Goal: Information Seeking & Learning: Find specific page/section

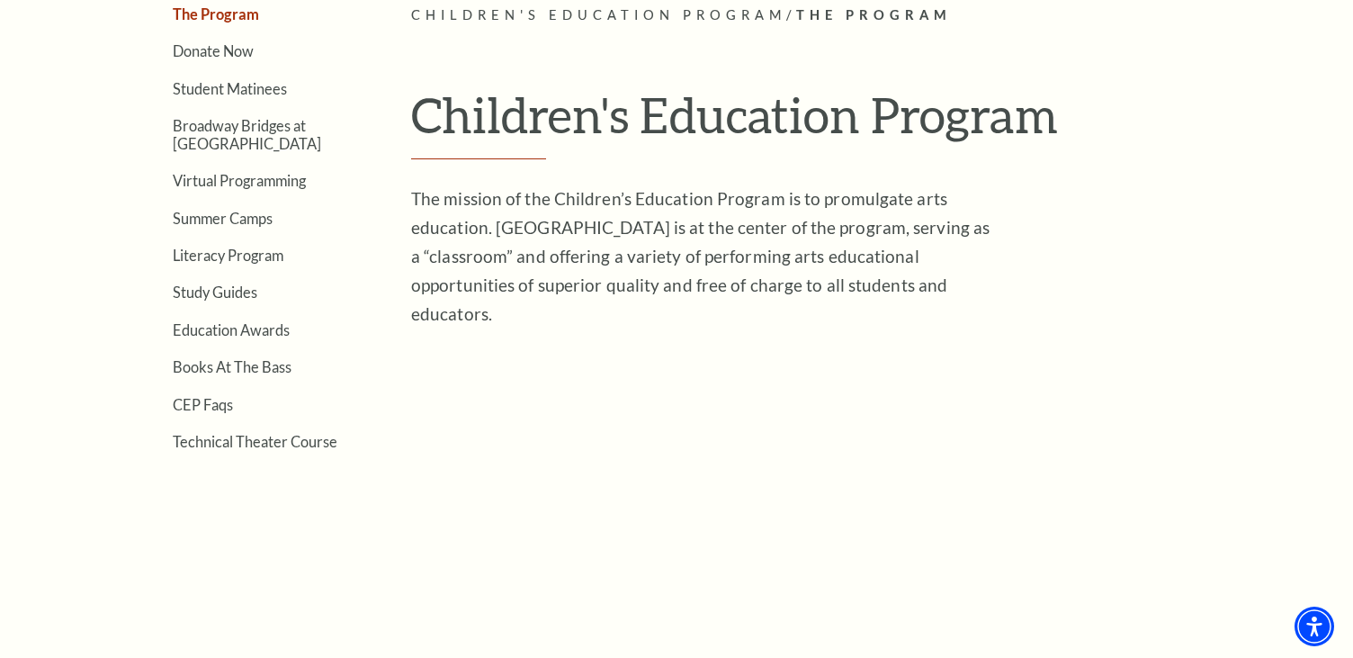
scroll to position [542, 0]
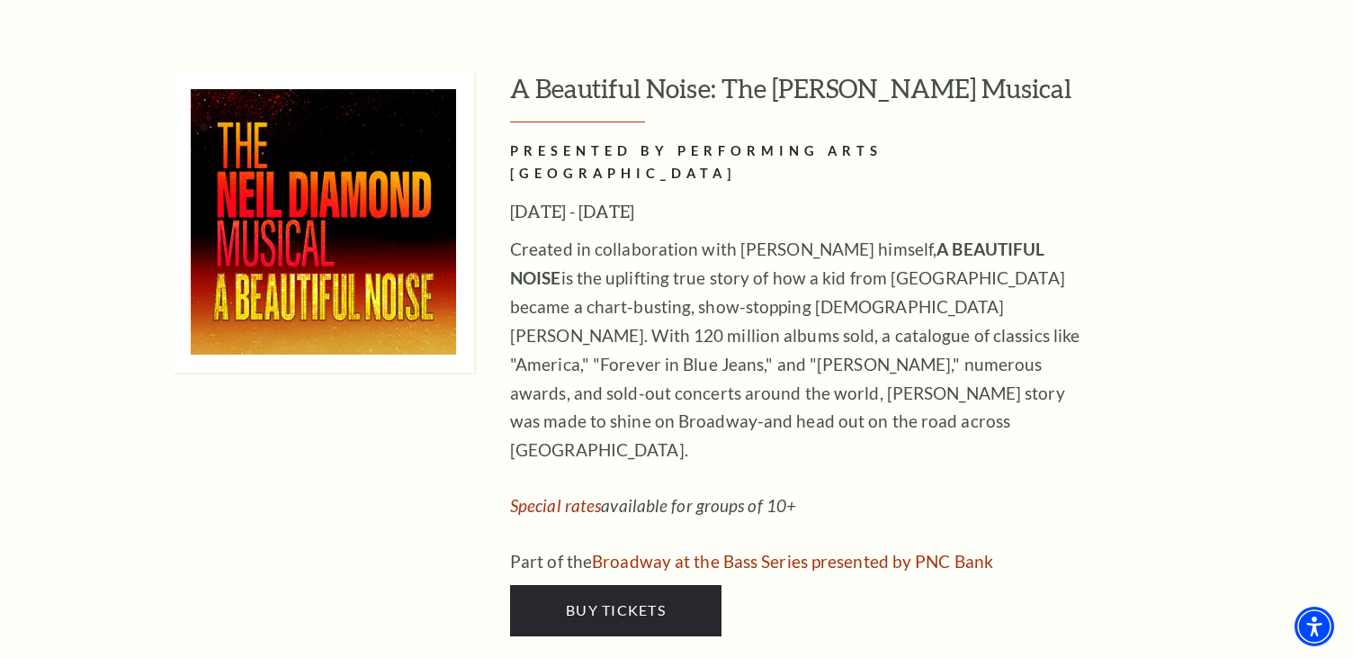
scroll to position [4662, 0]
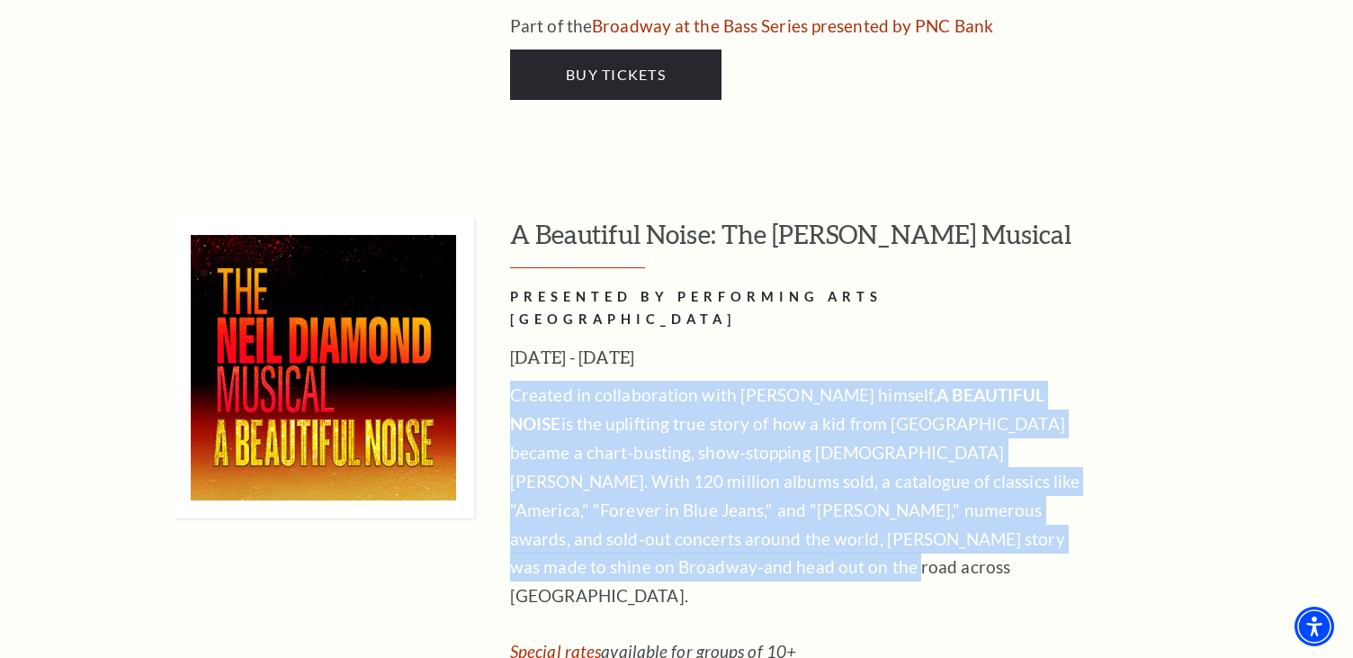
drag, startPoint x: 624, startPoint y: 436, endPoint x: 498, endPoint y: 260, distance: 216.7
click at [498, 260] on div "A Beautiful Noise: The Neil Diamond Musical PRESENTED BY PERFORMING ARTS FORT W…" at bounding box center [704, 499] width 1062 height 565
click at [593, 436] on p "Created in collaboration with Neil Diamond himself, A BEAUTIFUL NOISE is the up…" at bounding box center [802, 496] width 585 height 230
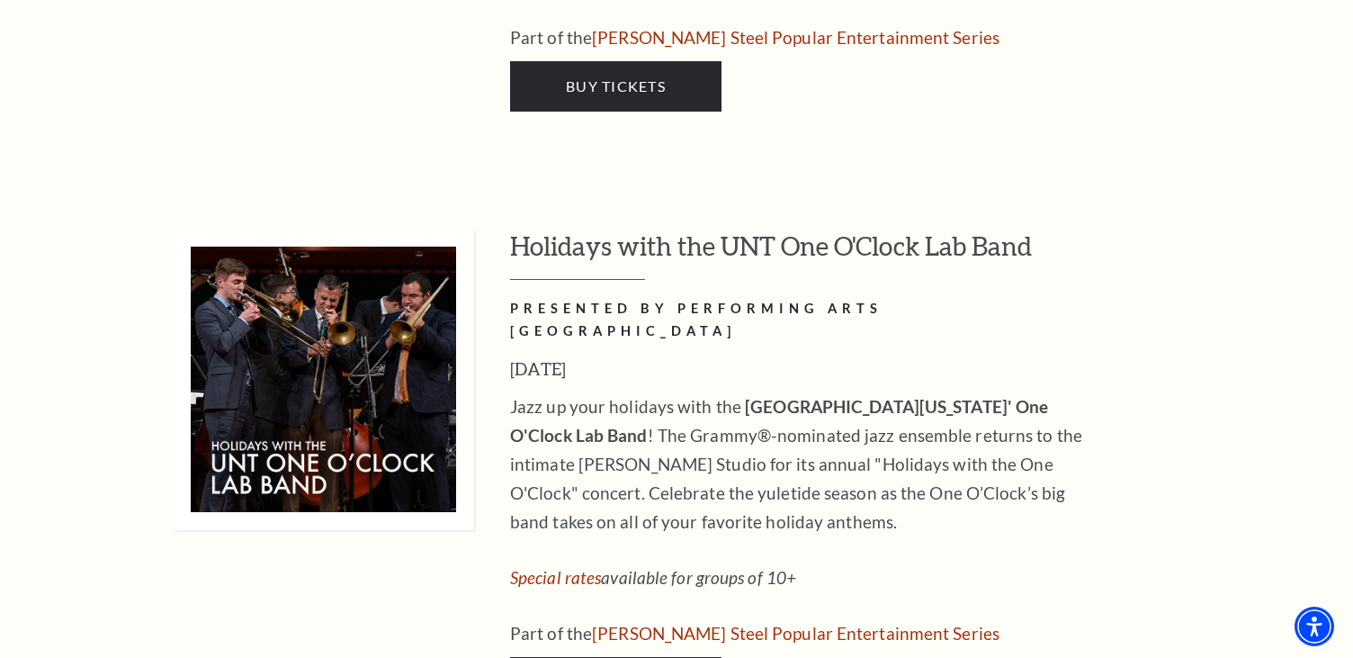
scroll to position [7206, 0]
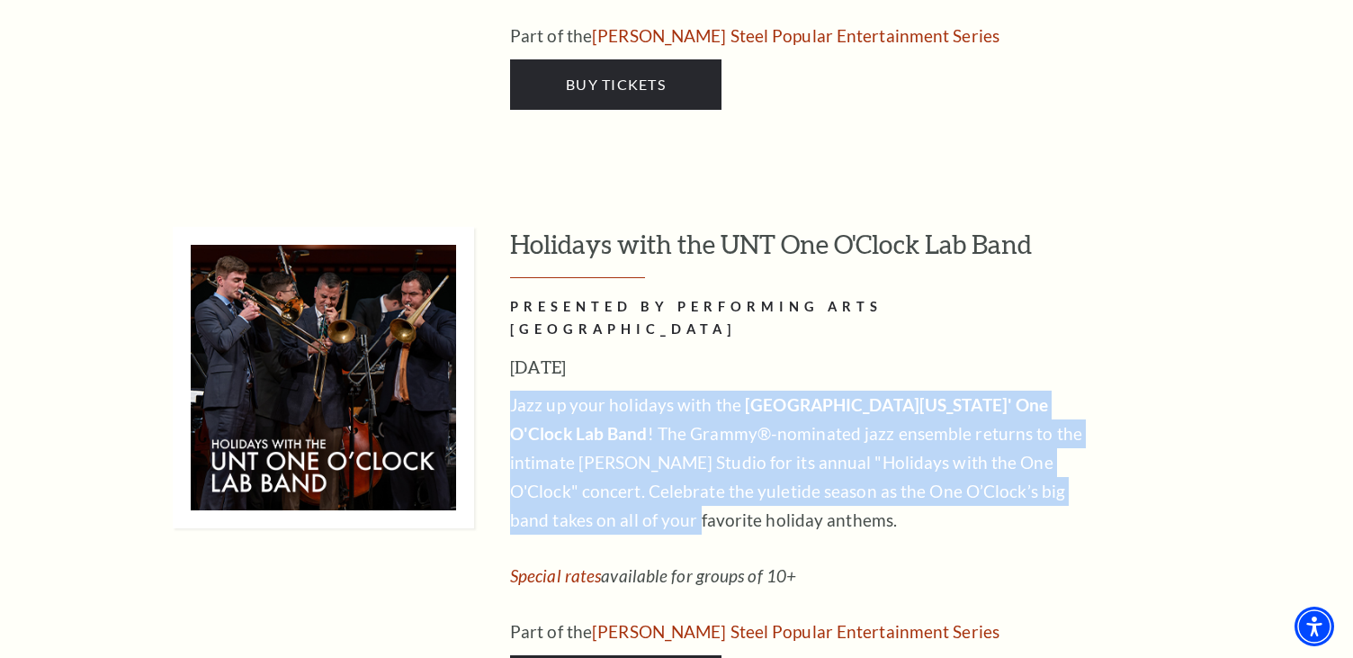
drag, startPoint x: 520, startPoint y: 124, endPoint x: 592, endPoint y: 229, distance: 127.5
click at [592, 390] on p "Jazz up your holidays with the University of North Texas' One O'Clock Lab Band …" at bounding box center [802, 462] width 585 height 144
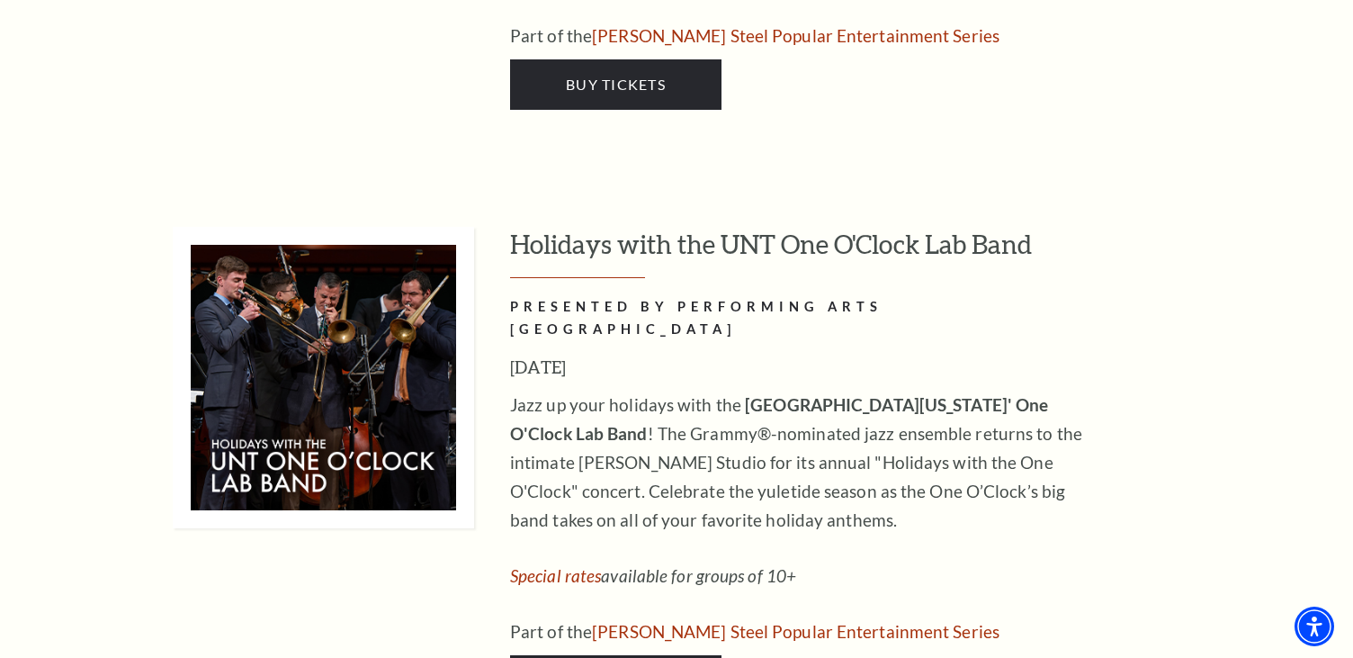
click at [635, 390] on div "Jazz up your holidays with the University of North Texas' One O'Clock Lab Band …" at bounding box center [802, 517] width 585 height 255
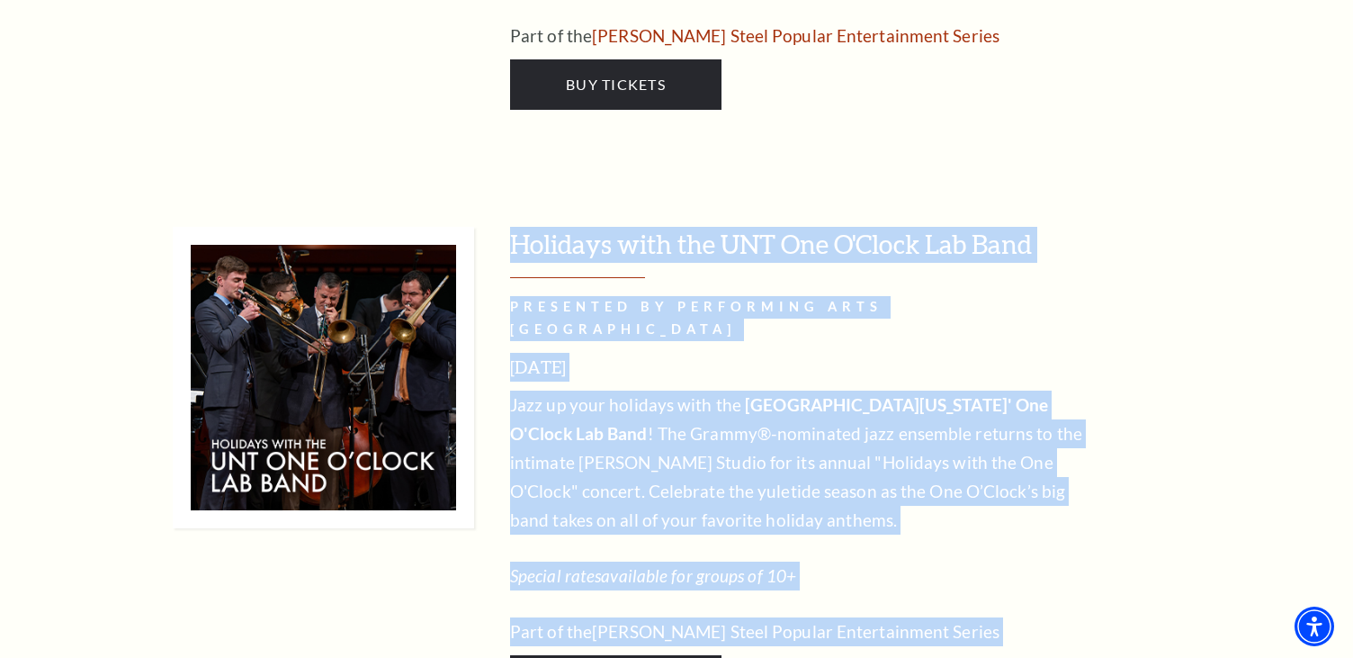
drag, startPoint x: 436, startPoint y: 500, endPoint x: 318, endPoint y: 363, distance: 180.5
click at [659, 390] on p "Jazz up your holidays with the University of North Texas' One O'Clock Lab Band …" at bounding box center [802, 462] width 585 height 144
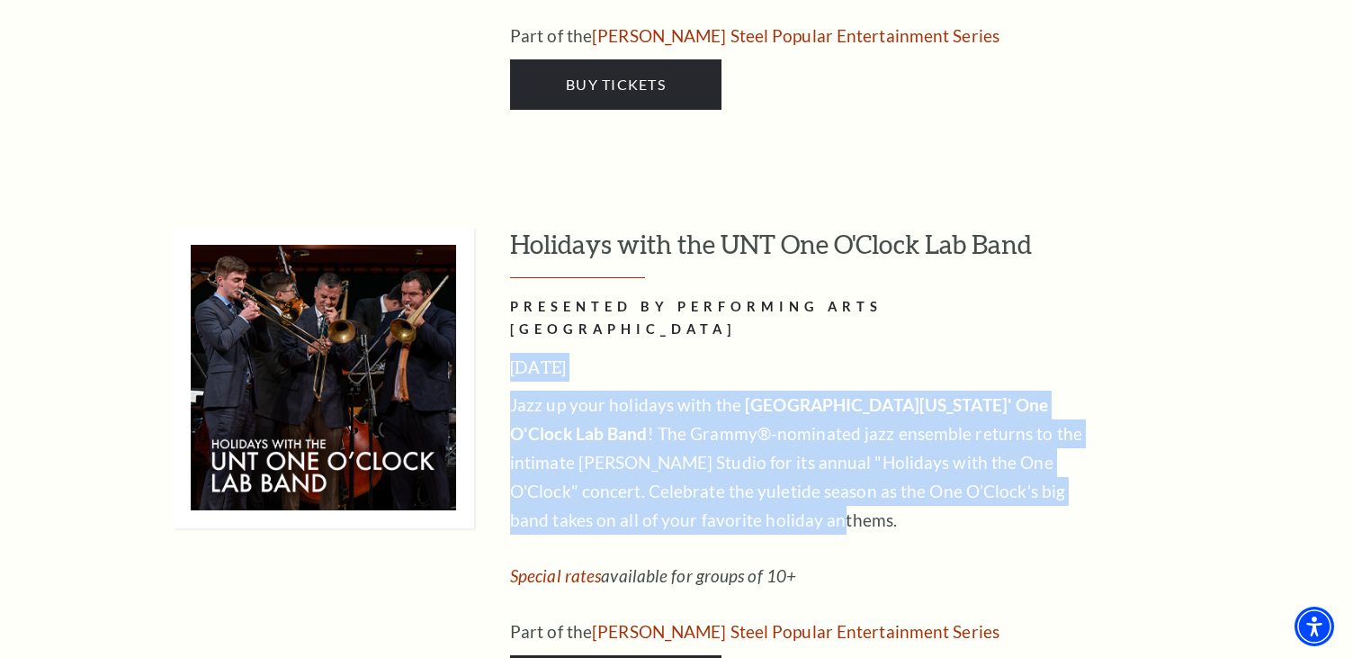
drag, startPoint x: 792, startPoint y: 240, endPoint x: 495, endPoint y: 79, distance: 337.7
click at [495, 227] on div "Holidays with the UNT One O'Clock Lab Band PRESENTED BY PERFORMING ARTS FORT WO…" at bounding box center [704, 466] width 1062 height 479
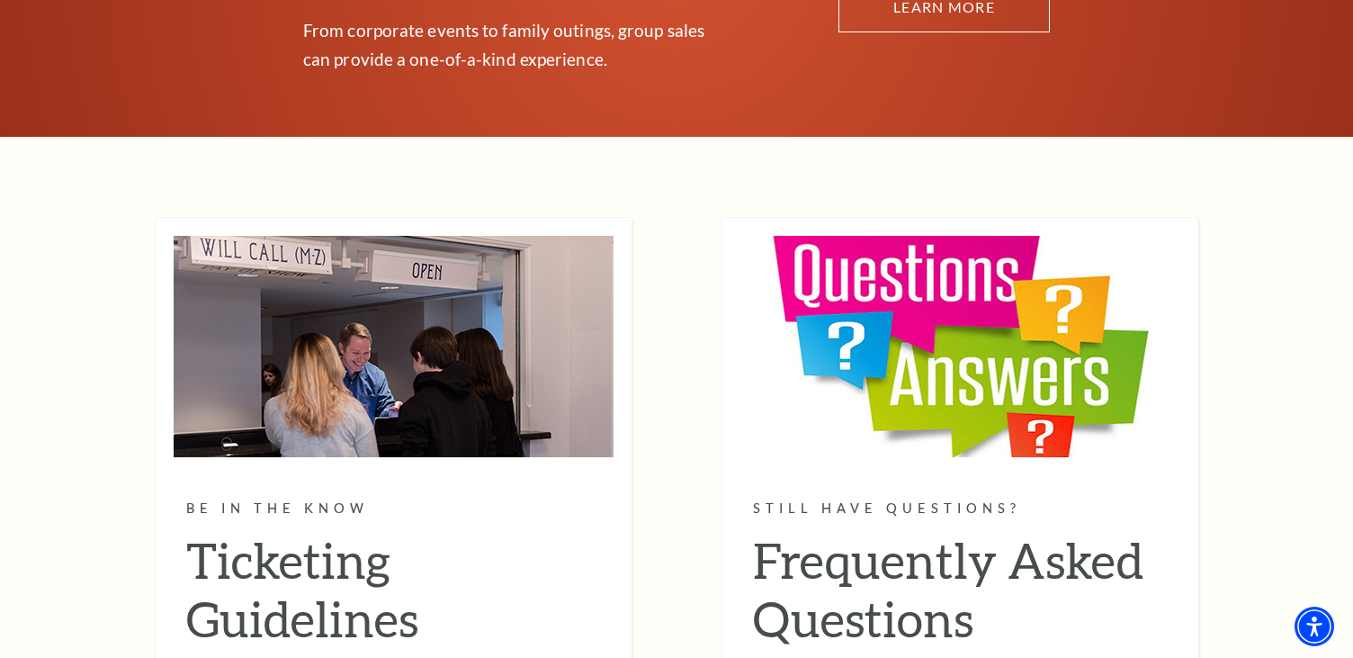
scroll to position [10365, 0]
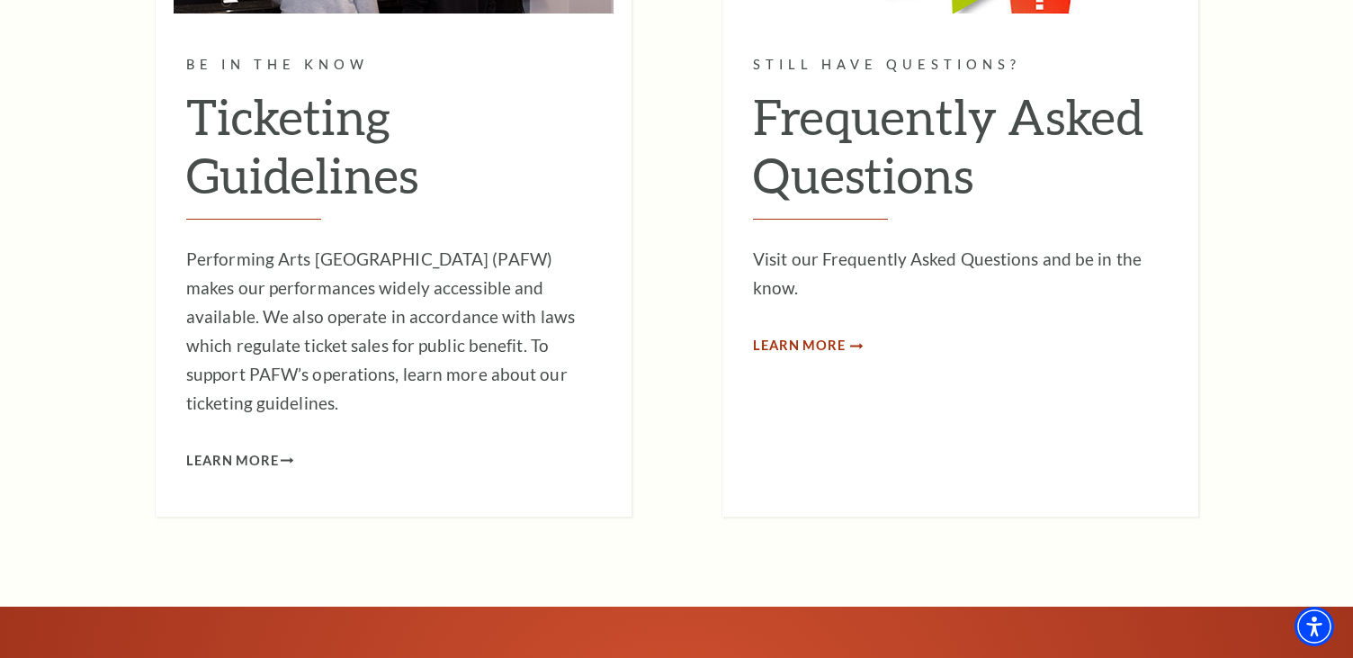
scroll to position [10982, 0]
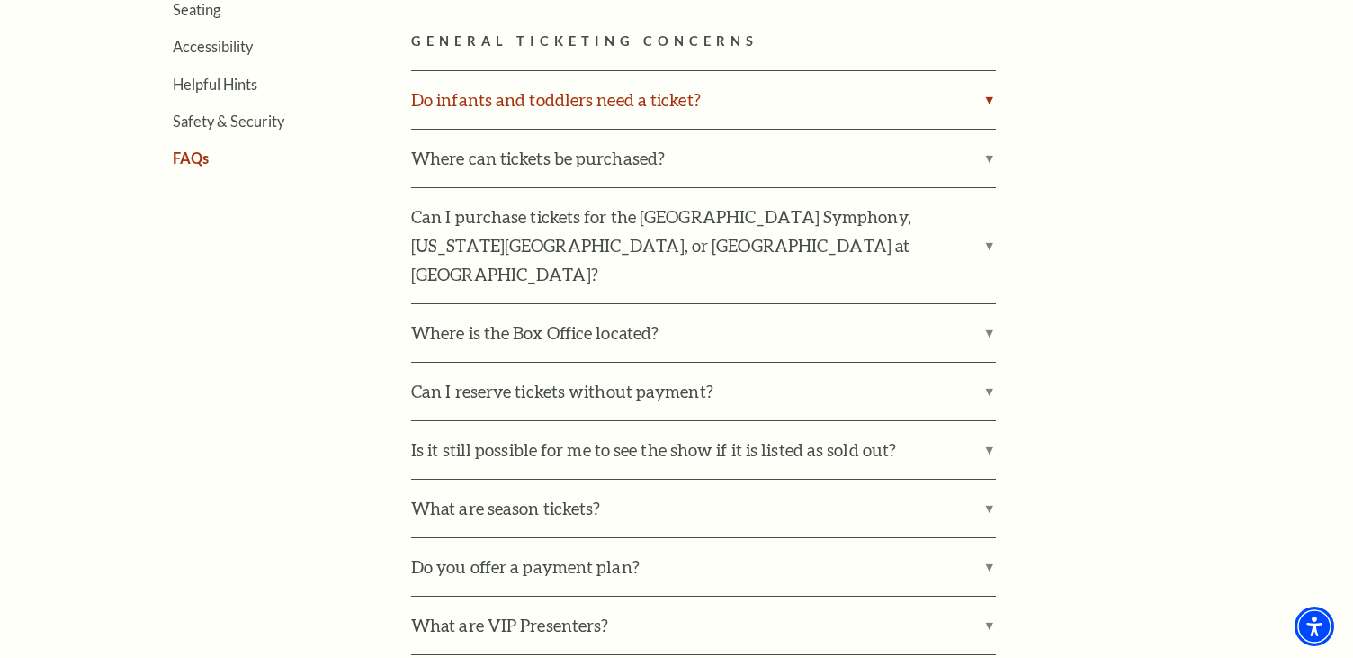
scroll to position [679, 0]
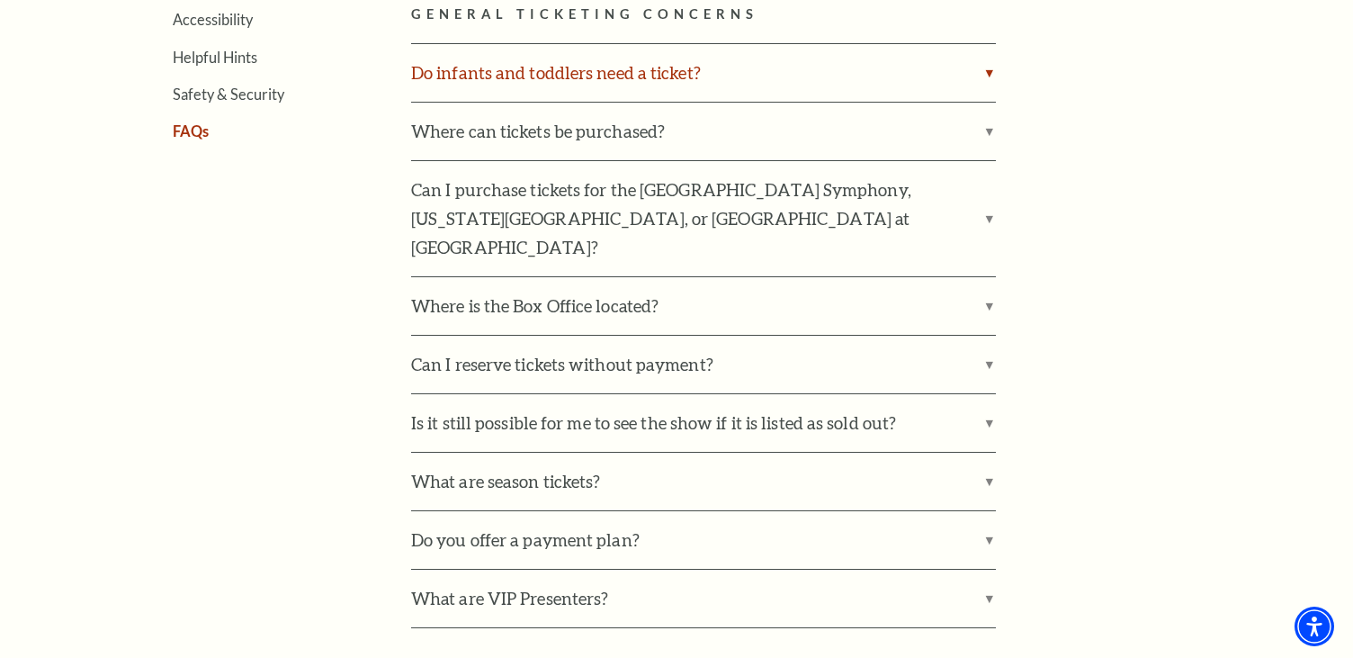
click at [560, 67] on label "Do infants and toddlers need a ticket?" at bounding box center [703, 73] width 585 height 58
click at [0, 0] on input "Do infants and toddlers need a ticket?" at bounding box center [0, 0] width 0 height 0
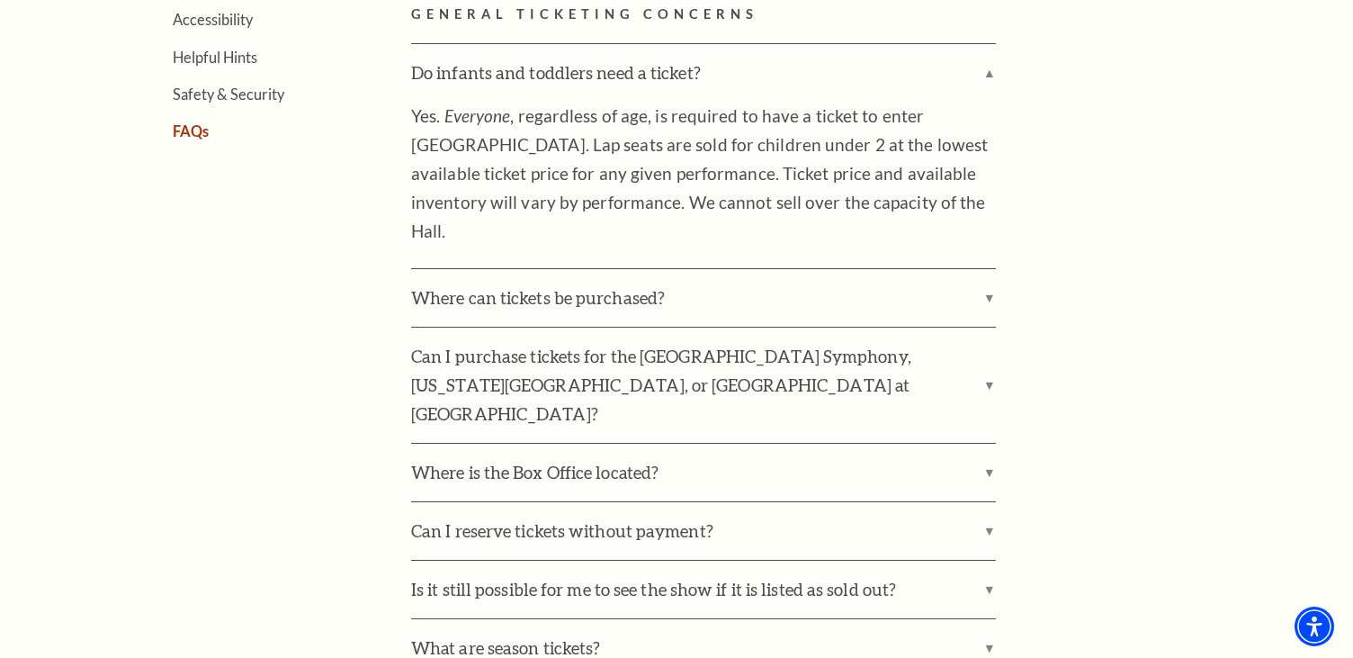
drag, startPoint x: 664, startPoint y: 222, endPoint x: 399, endPoint y: 105, distance: 290.0
click at [524, 209] on p "Yes. Everyone , regardless of age, is required to have a ticket to enter Bass P…" at bounding box center [703, 174] width 585 height 144
drag, startPoint x: 550, startPoint y: 239, endPoint x: 420, endPoint y: 118, distance: 177.6
click at [420, 118] on p "Yes. Everyone , regardless of age, is required to have a ticket to enter Bass P…" at bounding box center [703, 174] width 585 height 144
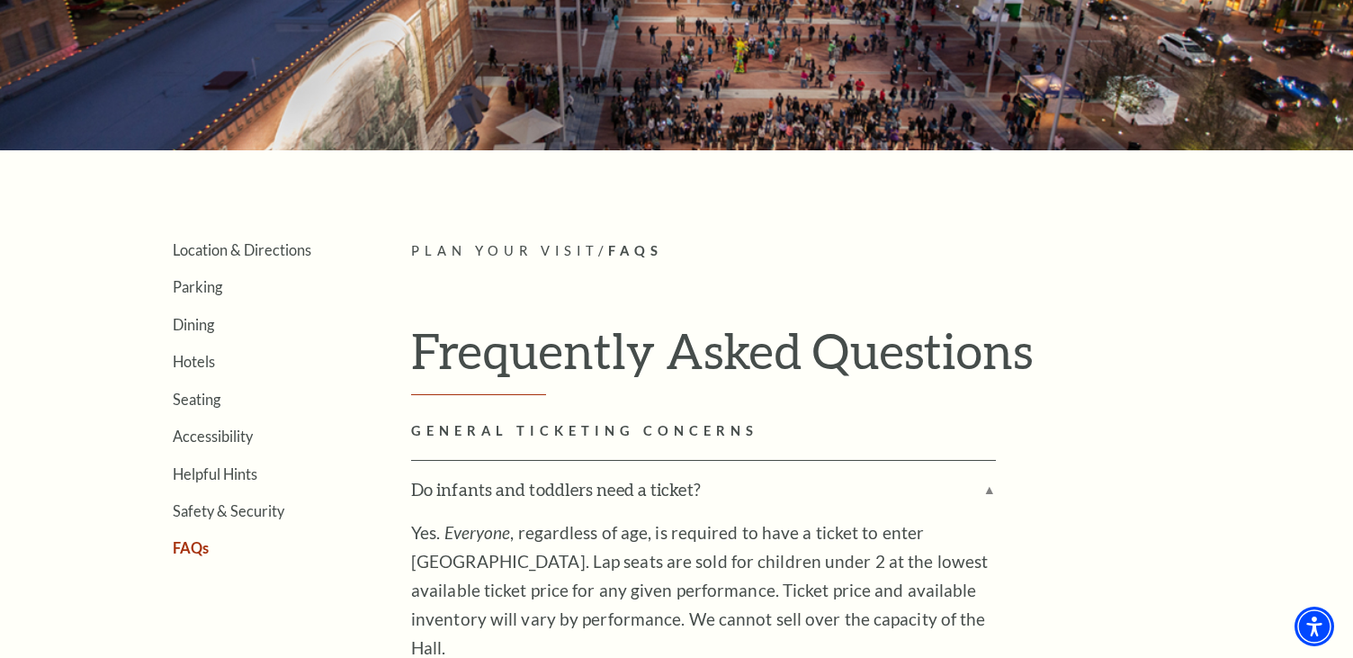
scroll to position [0, 0]
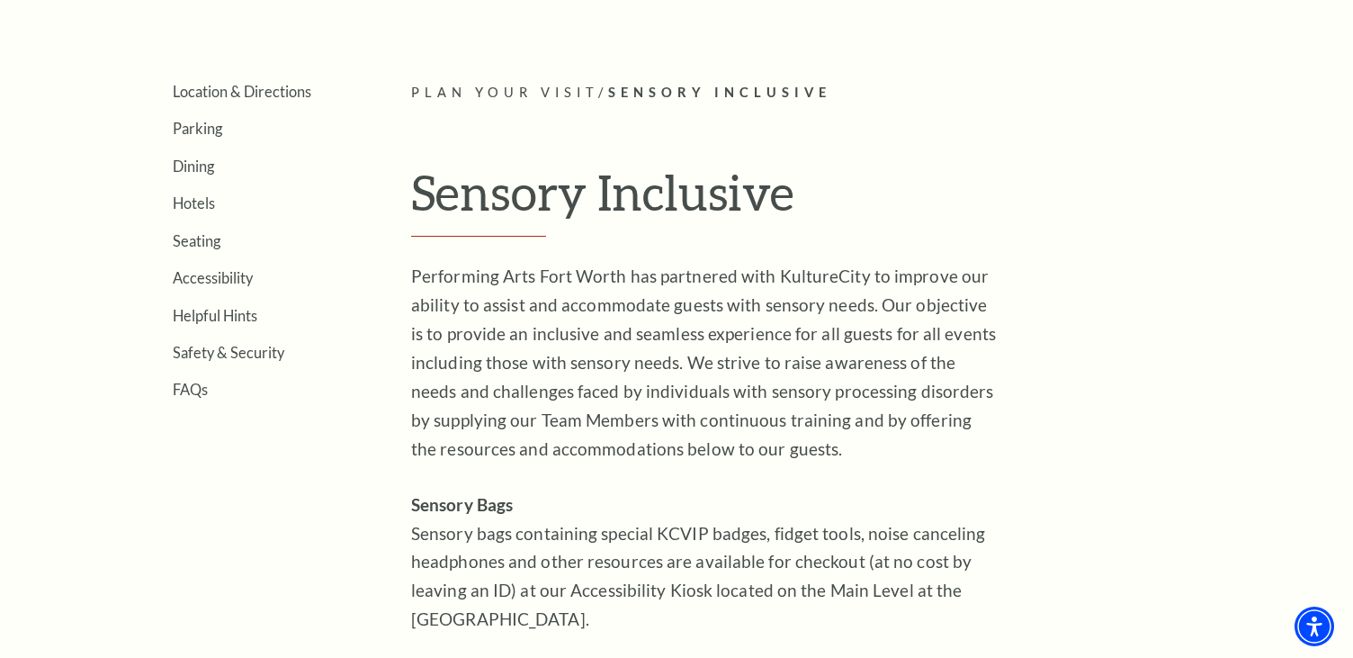
scroll to position [382, 0]
